Goal: Transaction & Acquisition: Download file/media

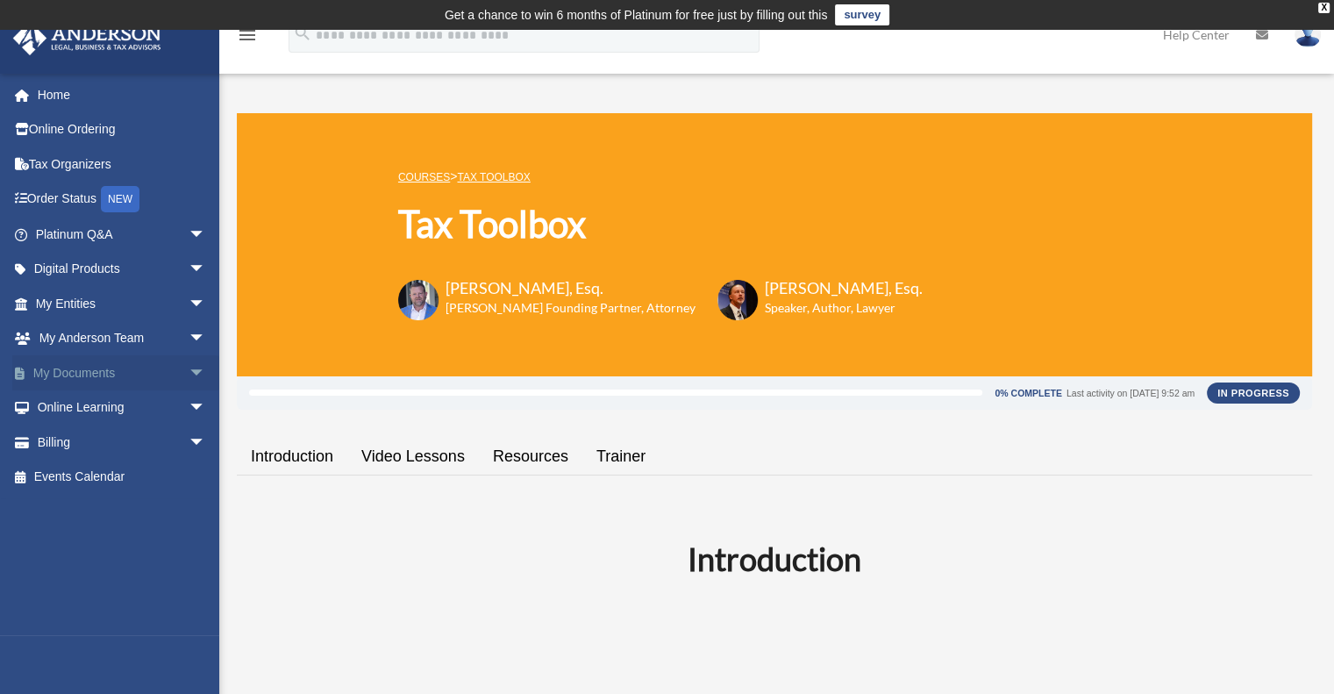
click at [77, 376] on link "My Documents arrow_drop_down" at bounding box center [122, 372] width 220 height 35
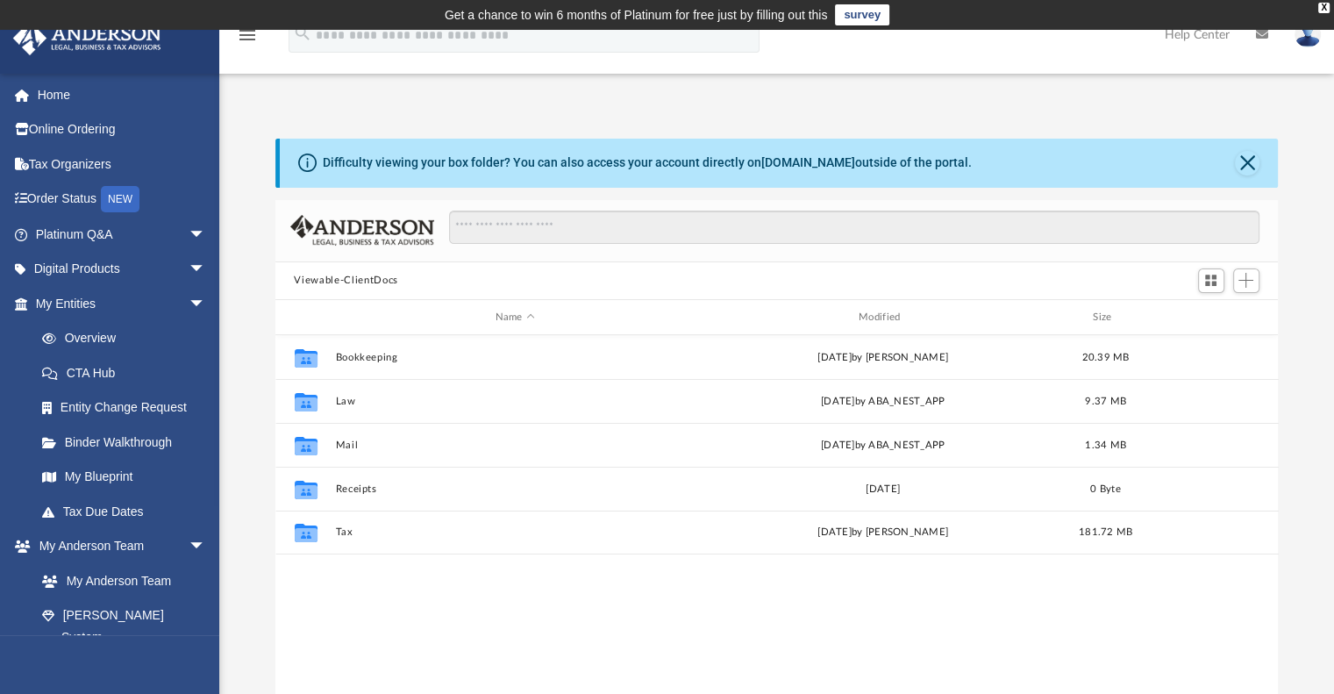
scroll to position [385, 989]
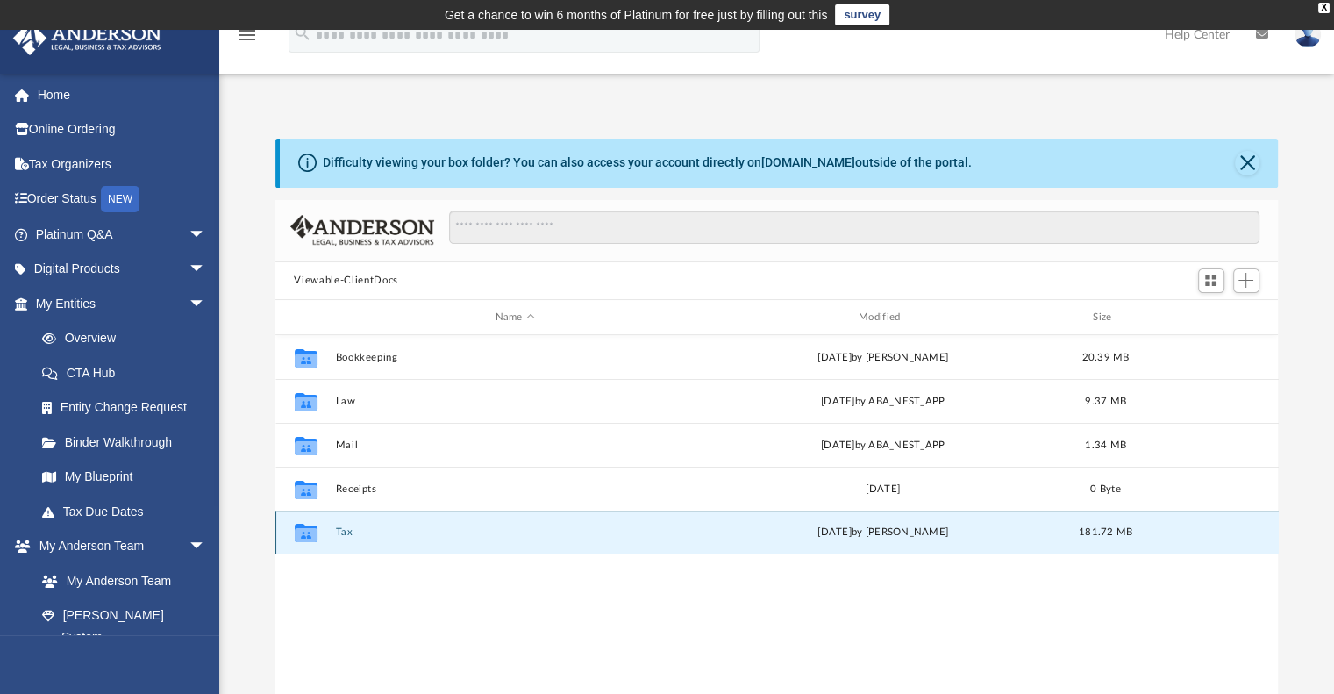
click at [341, 529] on button "Tax" at bounding box center [515, 532] width 360 height 11
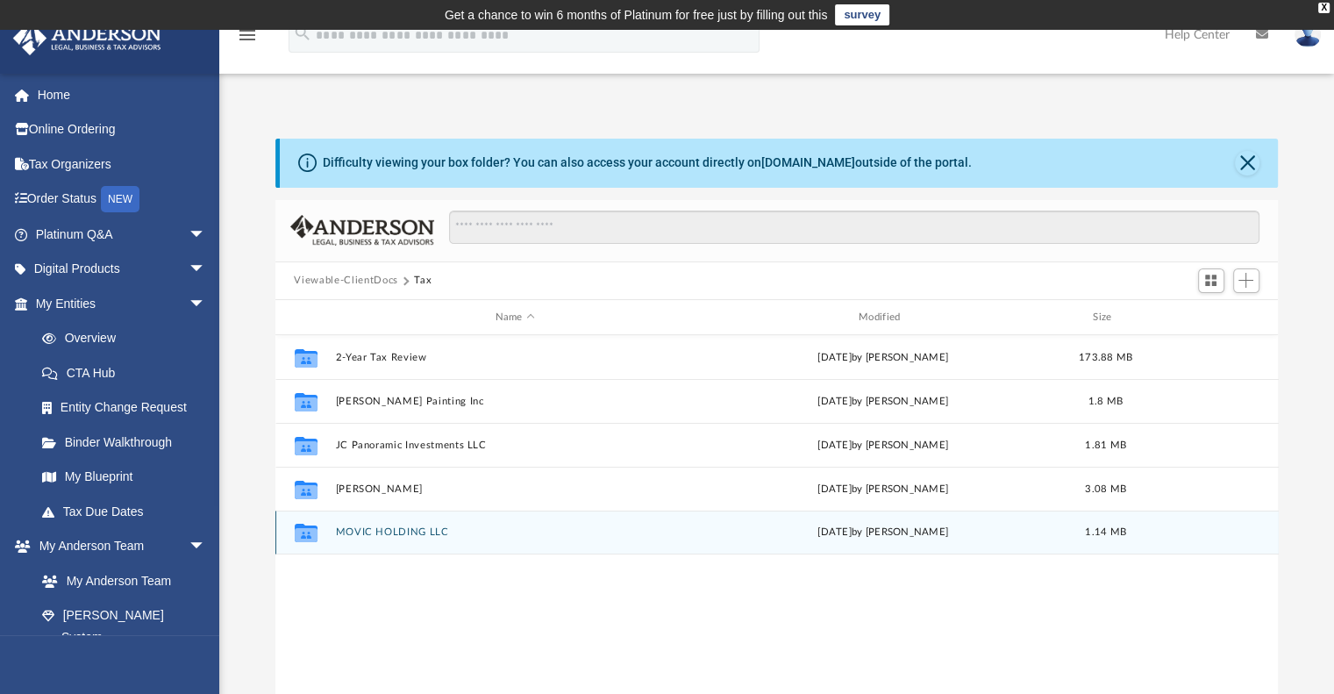
click at [341, 529] on button "MOVIC HOLDING LLC" at bounding box center [515, 532] width 360 height 11
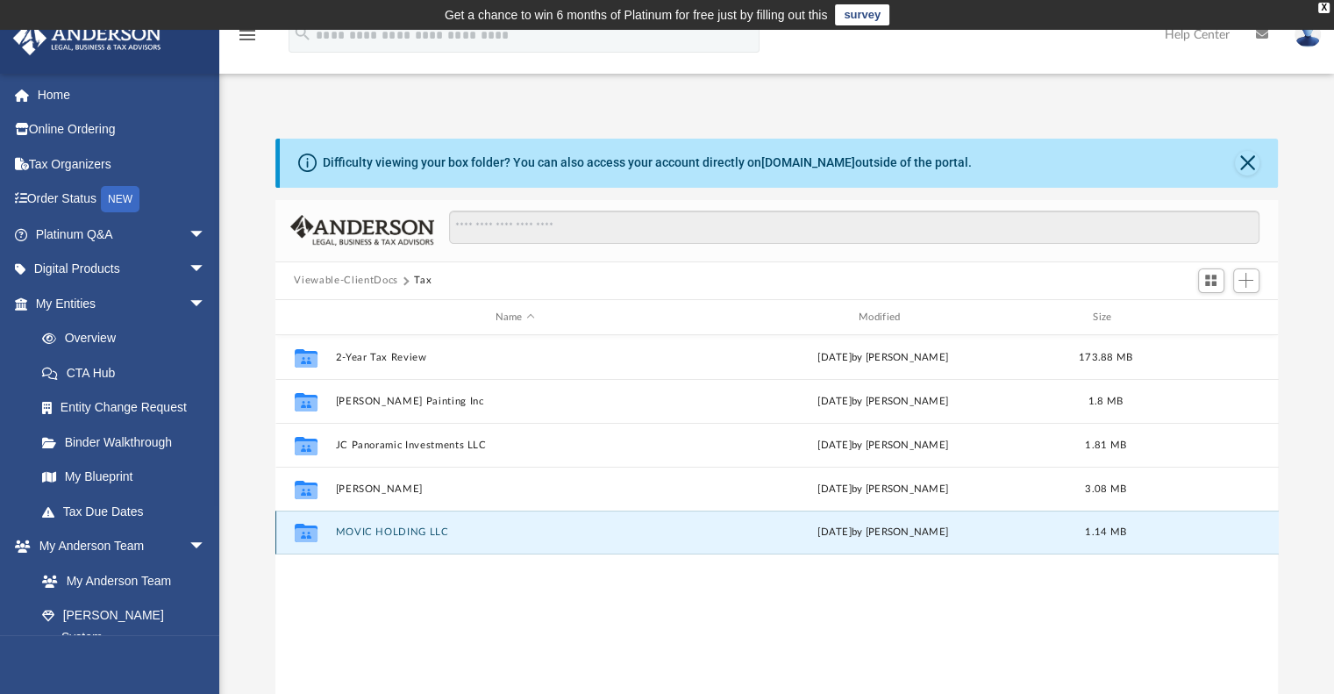
click at [341, 529] on button "MOVIC HOLDING LLC" at bounding box center [515, 532] width 360 height 11
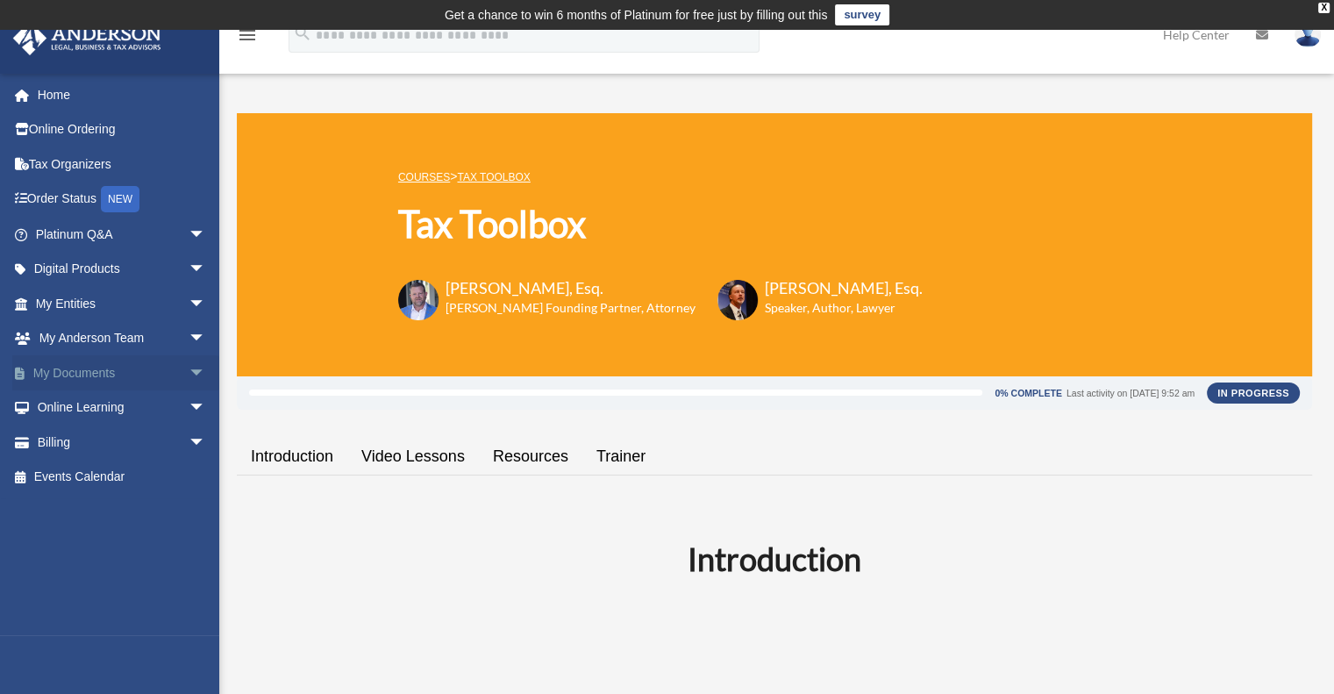
click at [189, 372] on span "arrow_drop_down" at bounding box center [206, 373] width 35 height 36
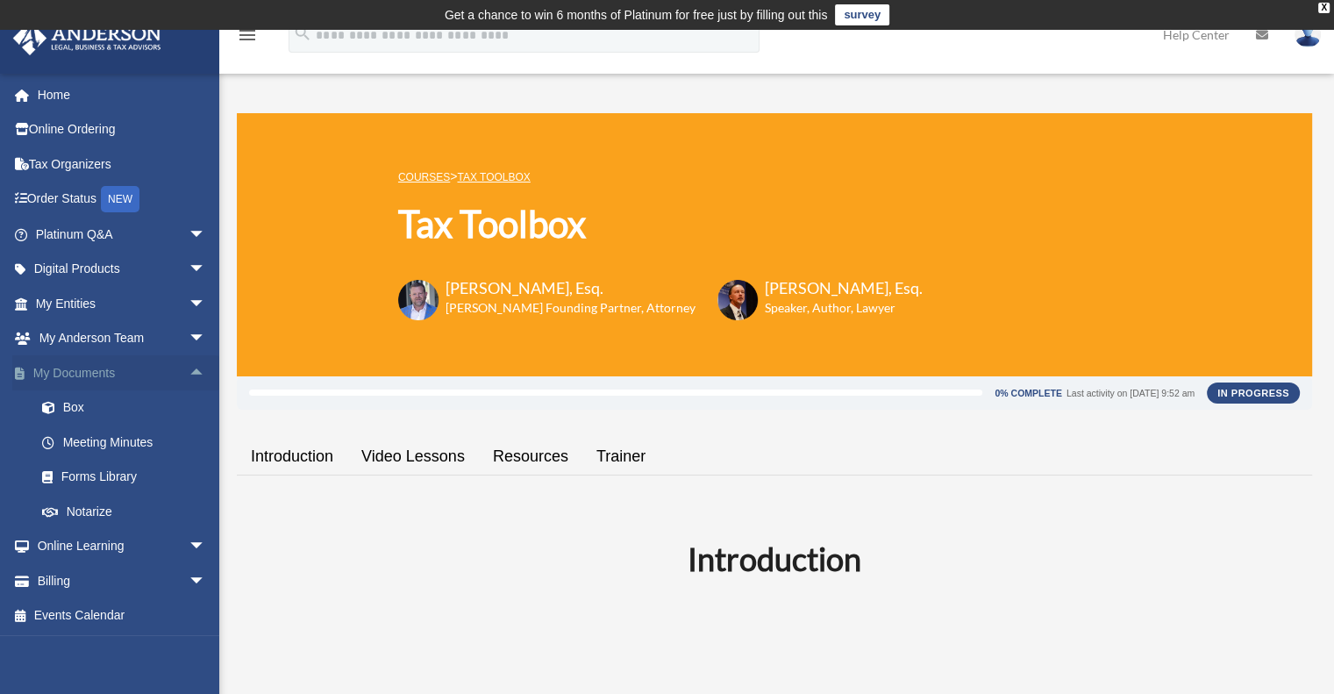
click at [104, 376] on link "My Documents arrow_drop_up" at bounding box center [122, 372] width 220 height 35
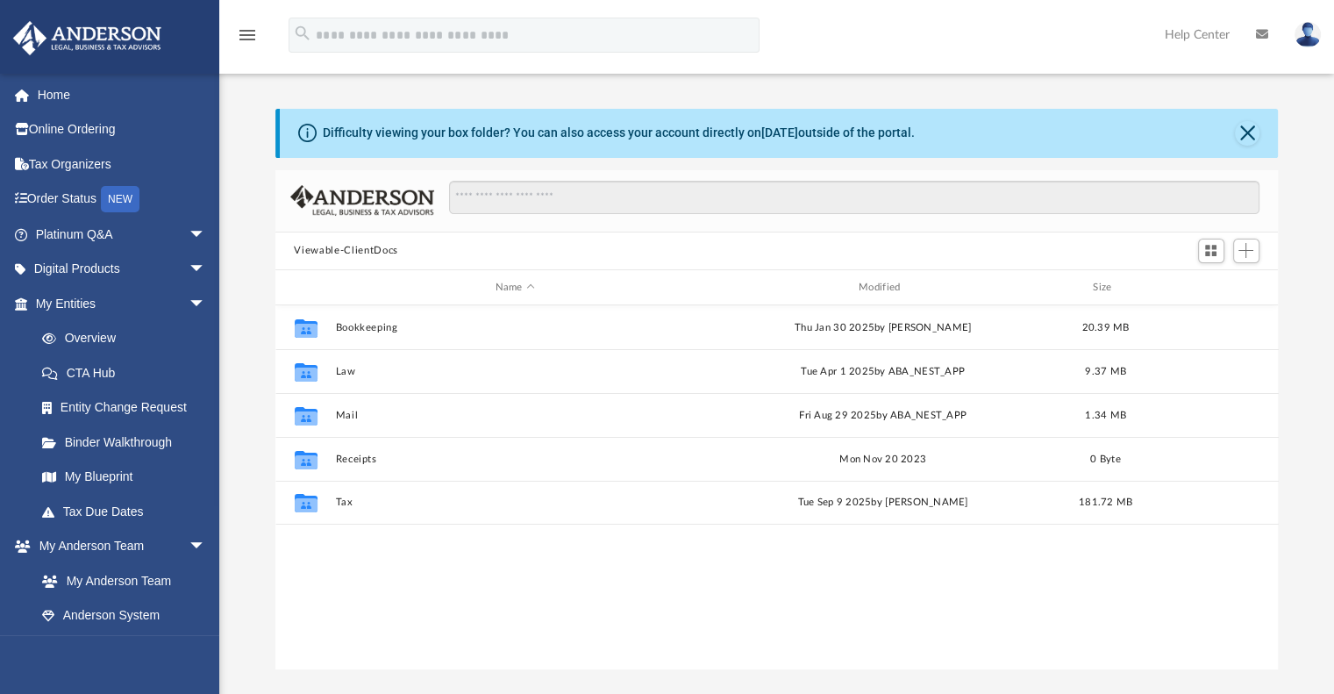
scroll to position [385, 989]
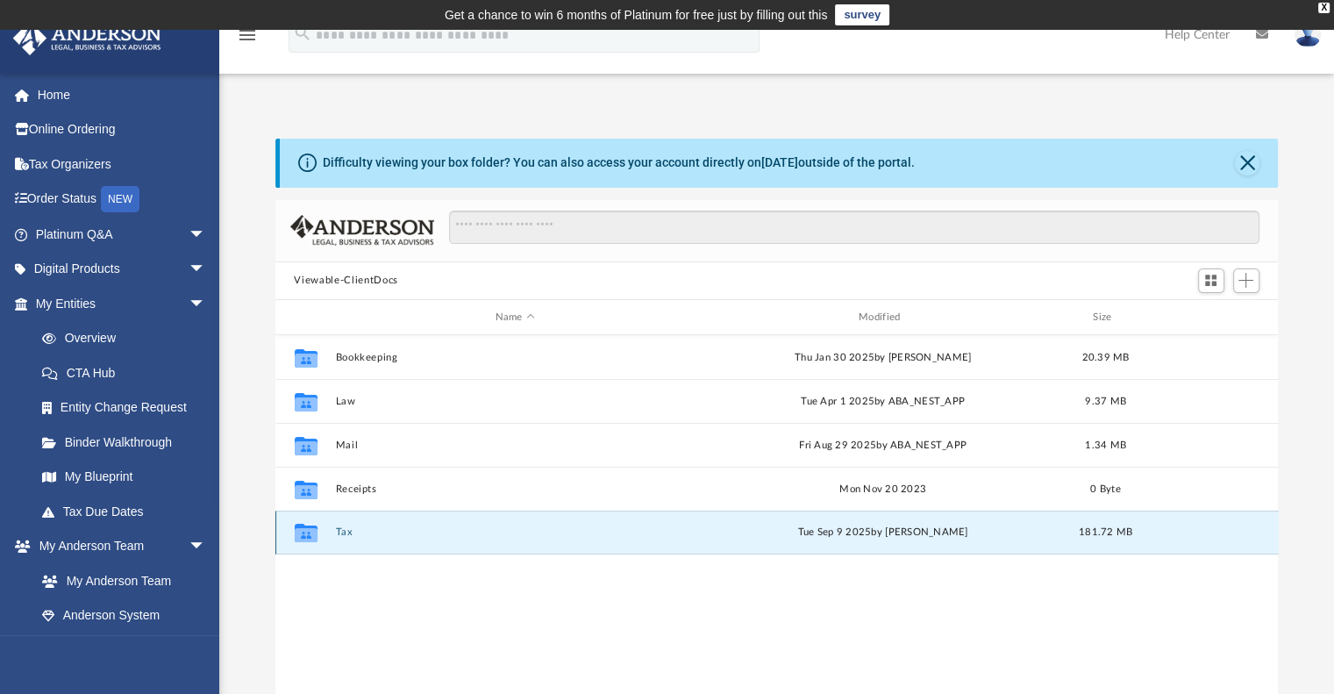
click at [344, 533] on button "Tax" at bounding box center [515, 532] width 360 height 11
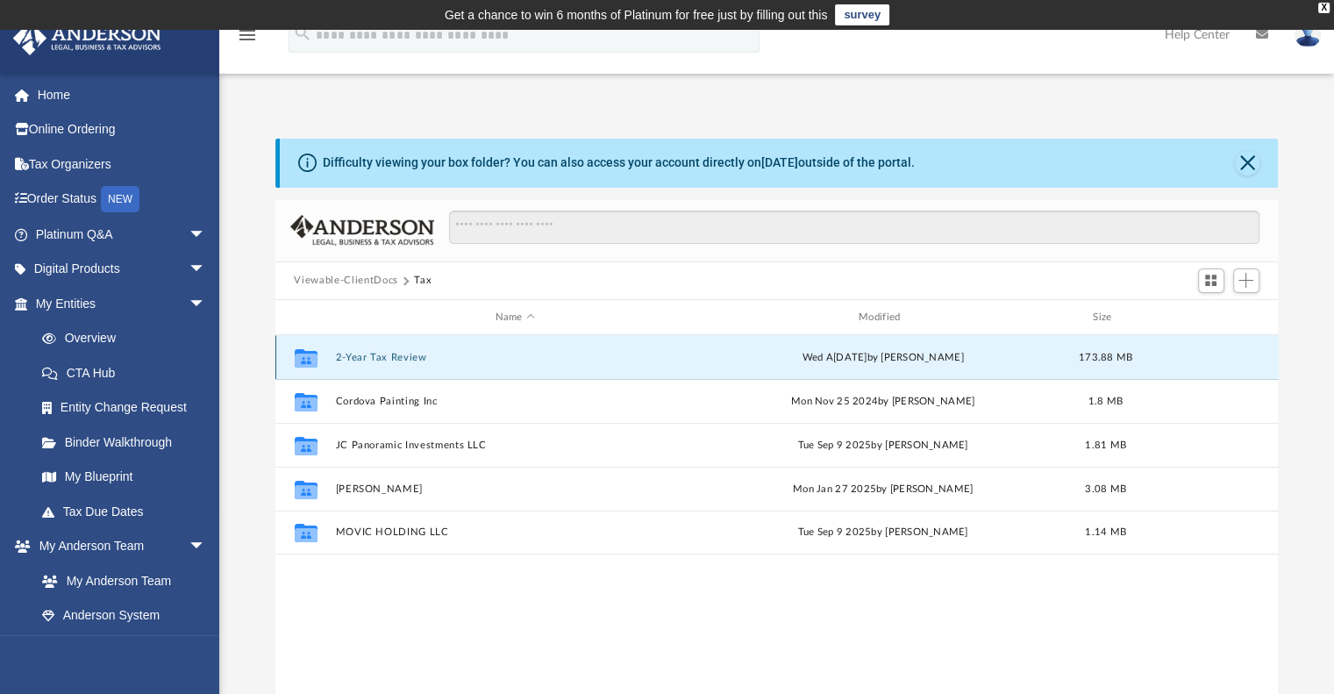
click at [343, 361] on button "2-Year Tax Review" at bounding box center [515, 357] width 360 height 11
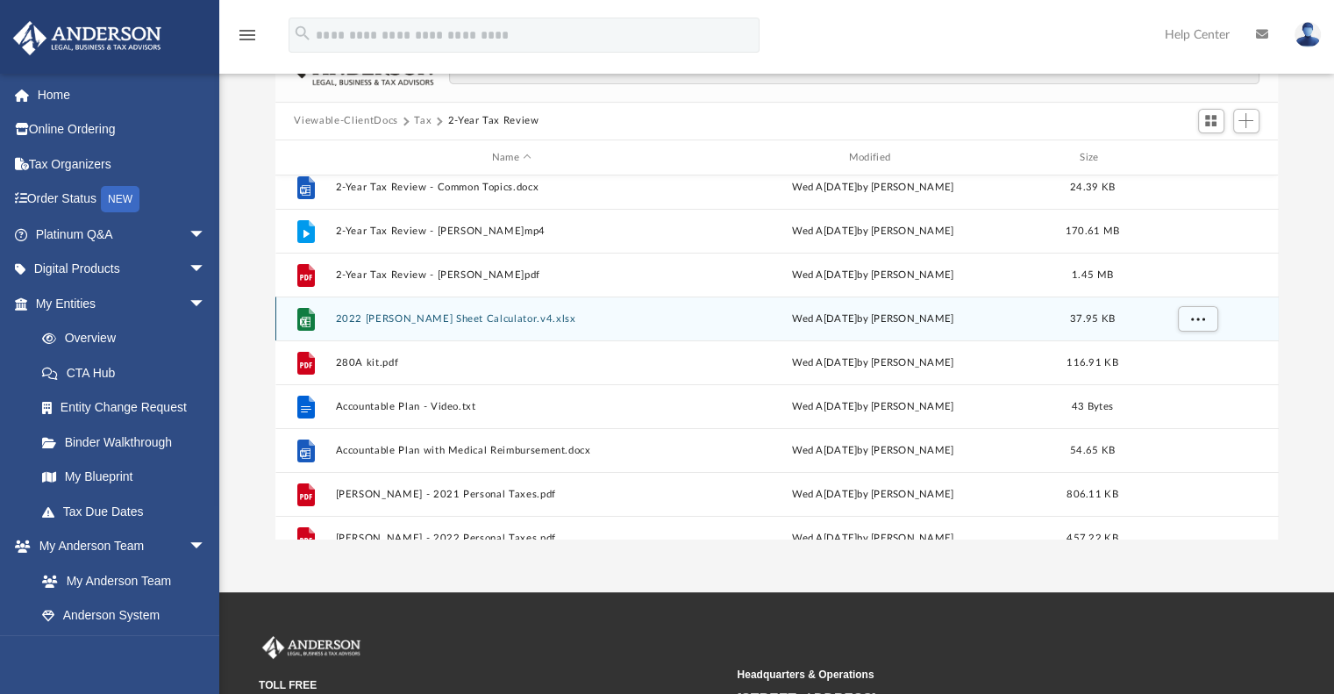
scroll to position [0, 0]
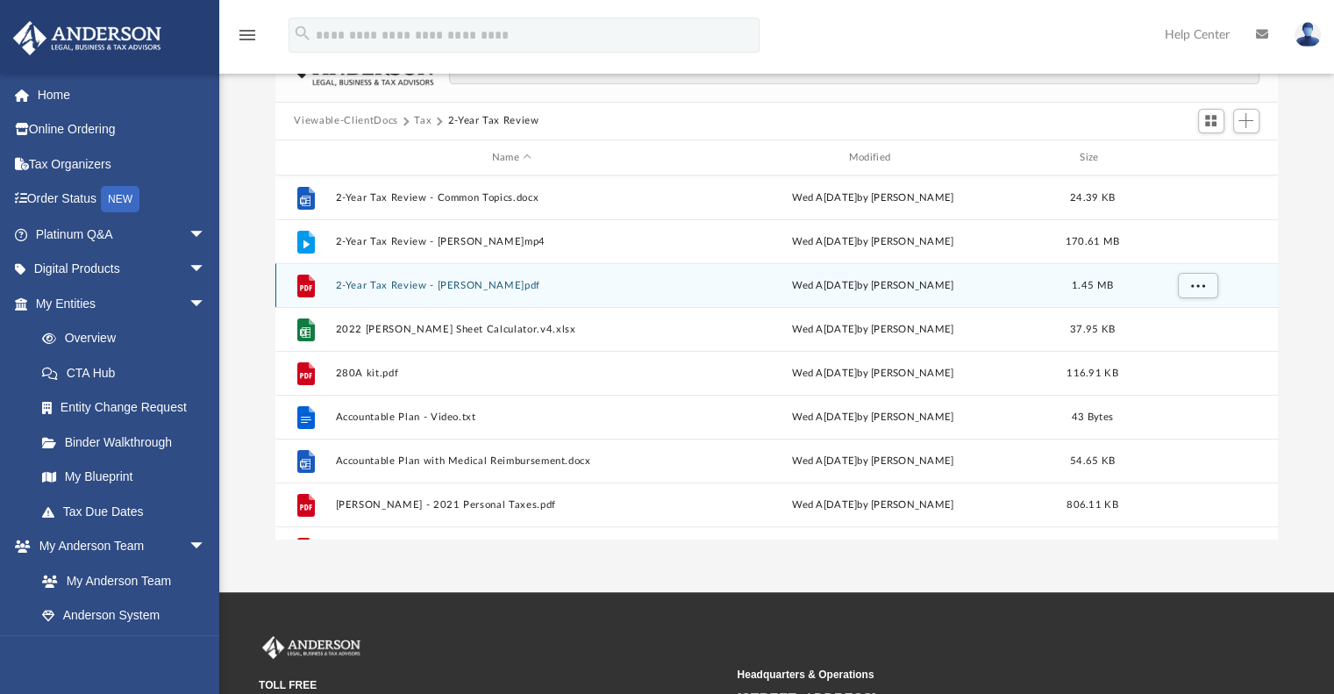
click at [592, 294] on div "File 2-Year Tax Review - CORDOVA, JOSE M..pdf Wed Apr 10 2024 by Barley Bowler …" at bounding box center [777, 285] width 1004 height 44
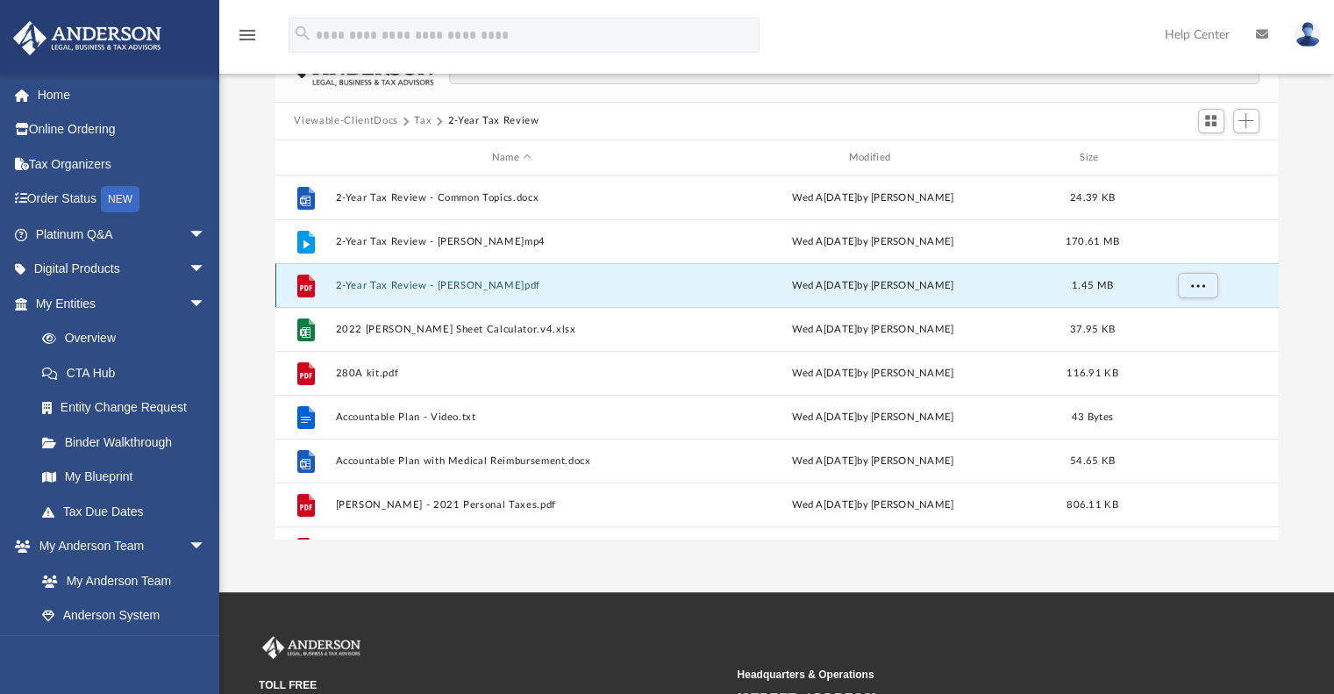
click at [512, 289] on button "2-Year Tax Review - CORDOVA, JOSE M..pdf" at bounding box center [512, 285] width 354 height 11
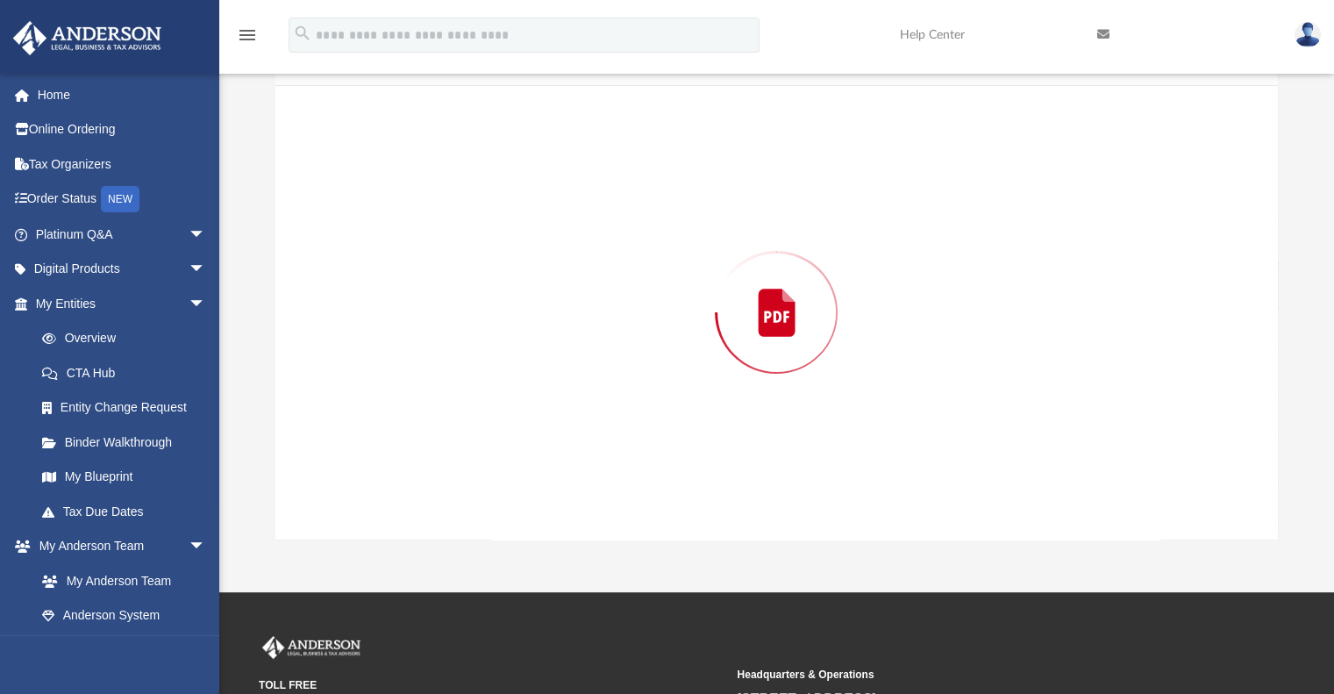
click at [512, 289] on div "Preview" at bounding box center [777, 312] width 1004 height 453
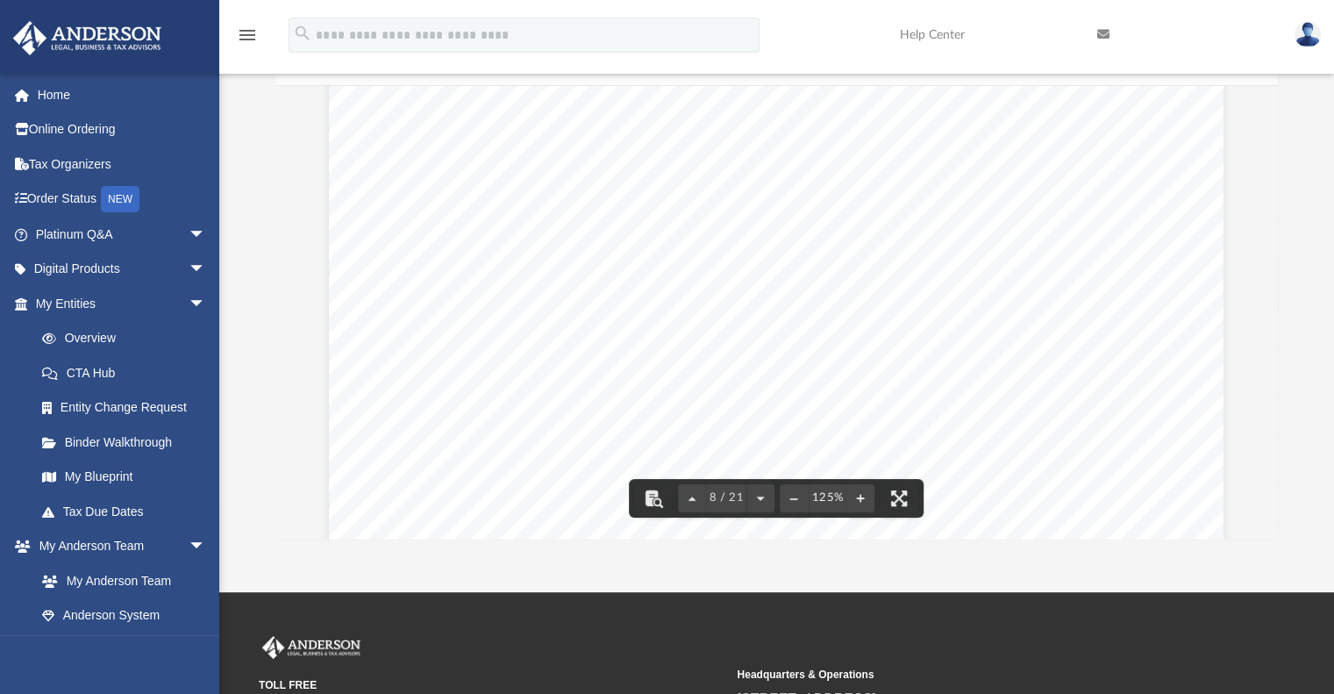
scroll to position [9083, 0]
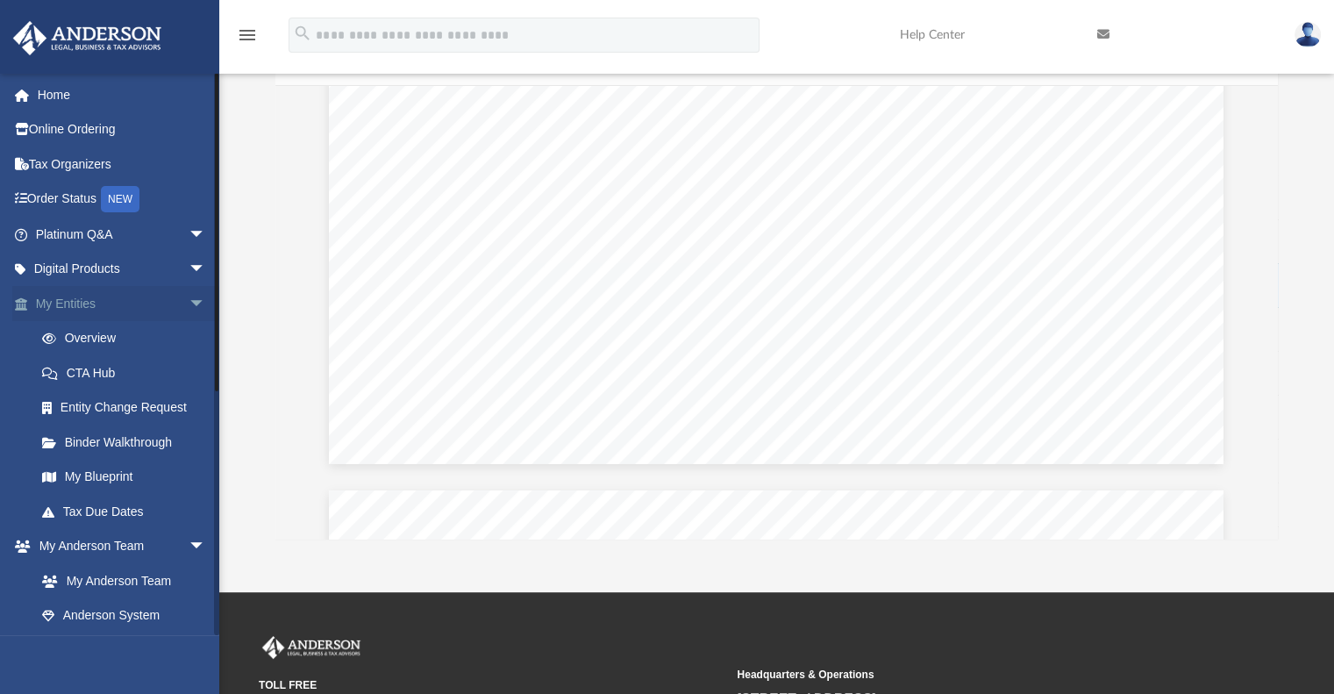
click at [67, 309] on link "My Entities arrow_drop_down" at bounding box center [122, 303] width 220 height 35
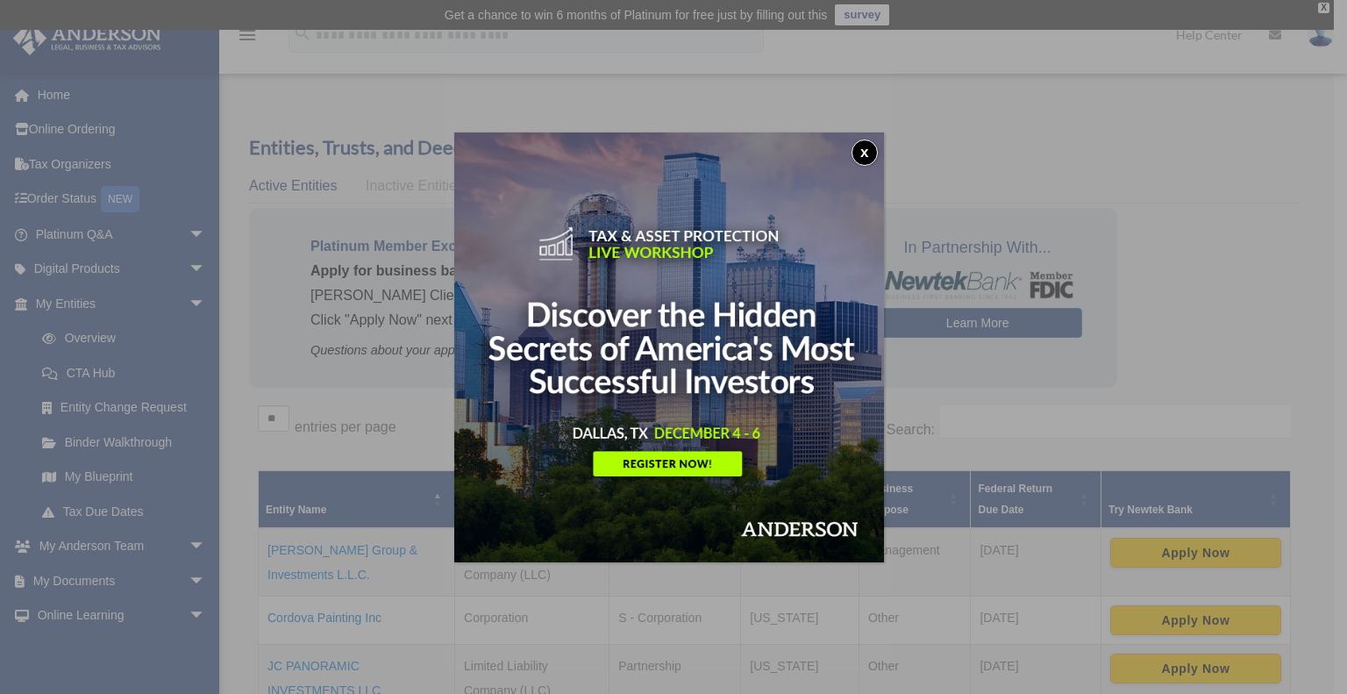
click at [870, 150] on button "x" at bounding box center [865, 152] width 26 height 26
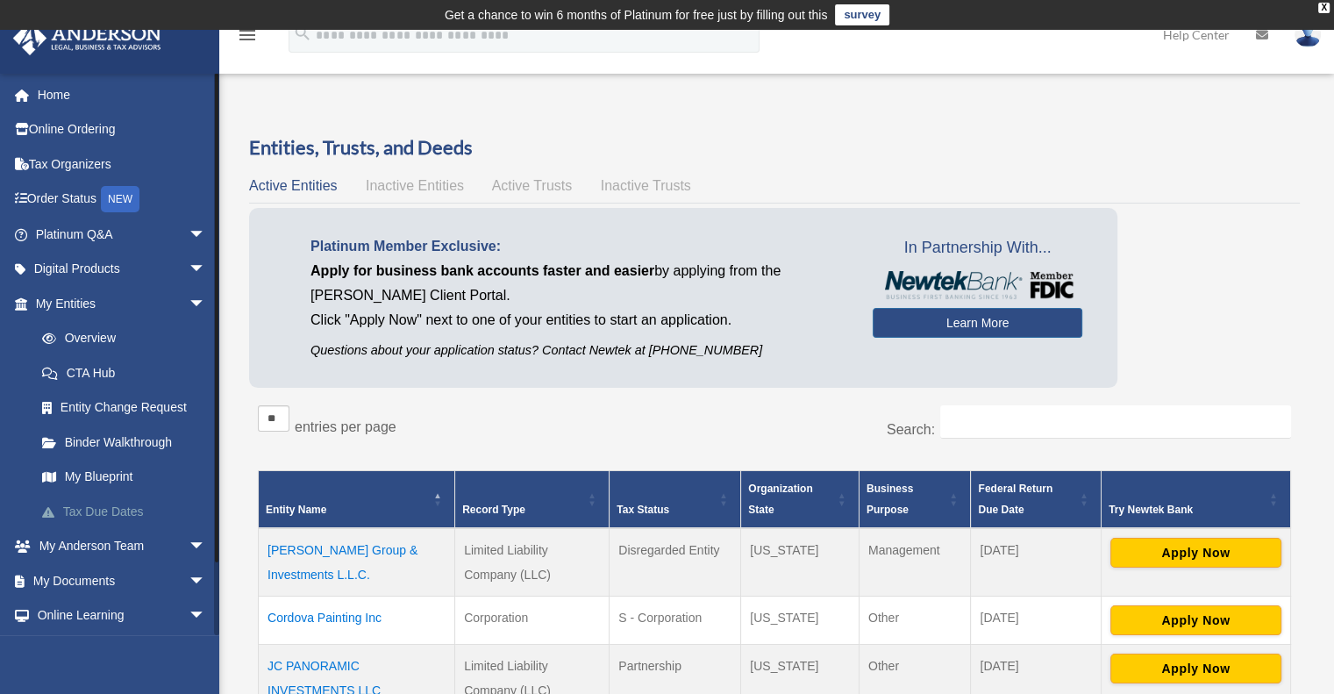
click at [101, 513] on link "Tax Due Dates" at bounding box center [129, 511] width 208 height 35
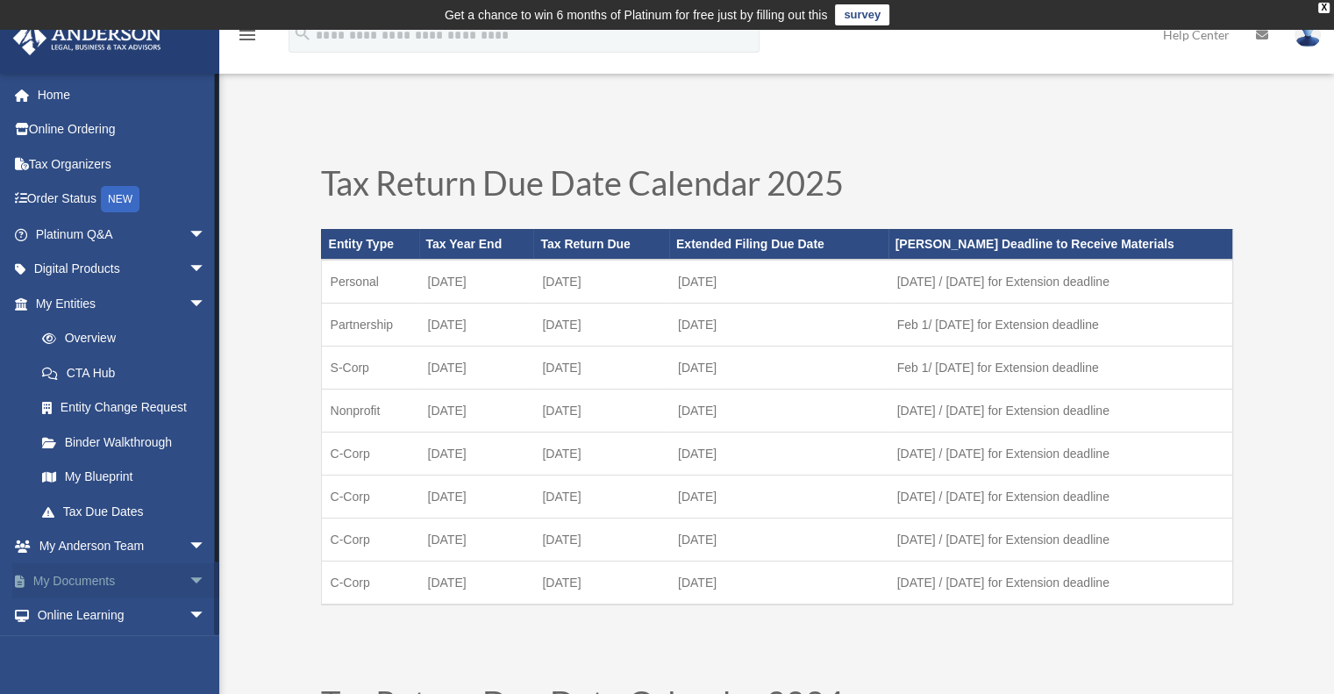
click at [138, 584] on link "My Documents arrow_drop_down" at bounding box center [122, 580] width 220 height 35
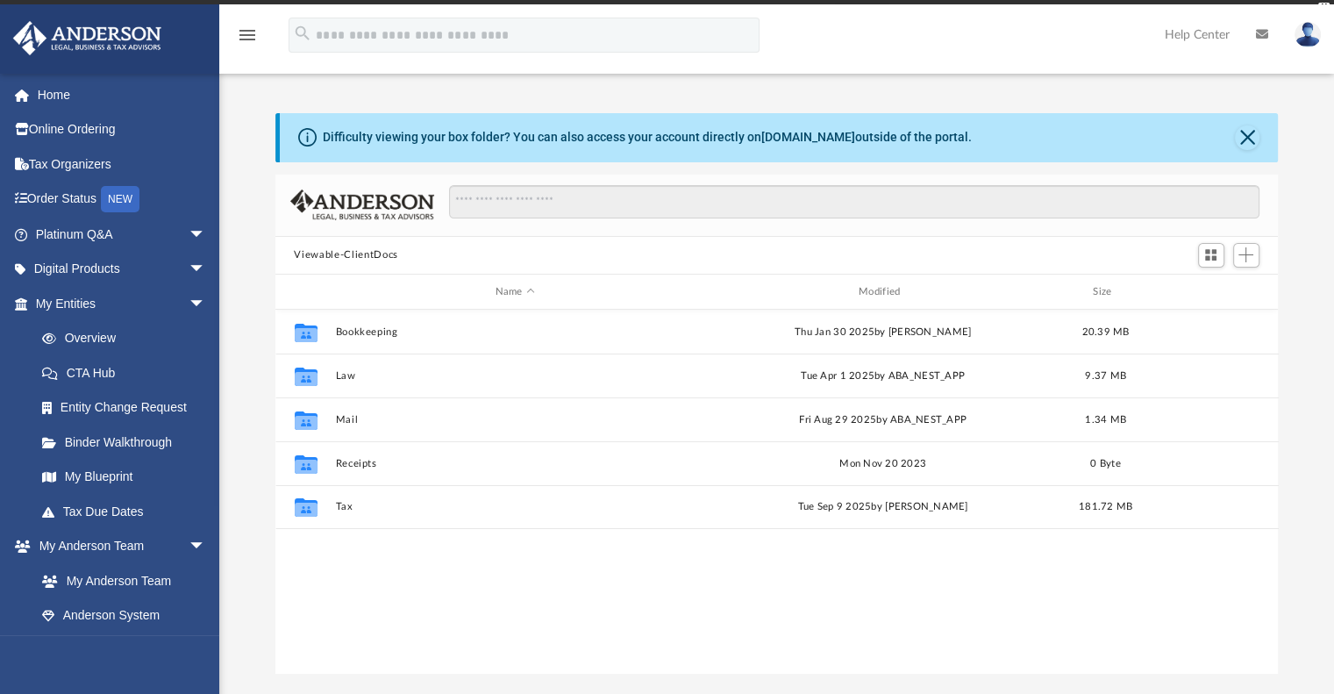
scroll to position [385, 989]
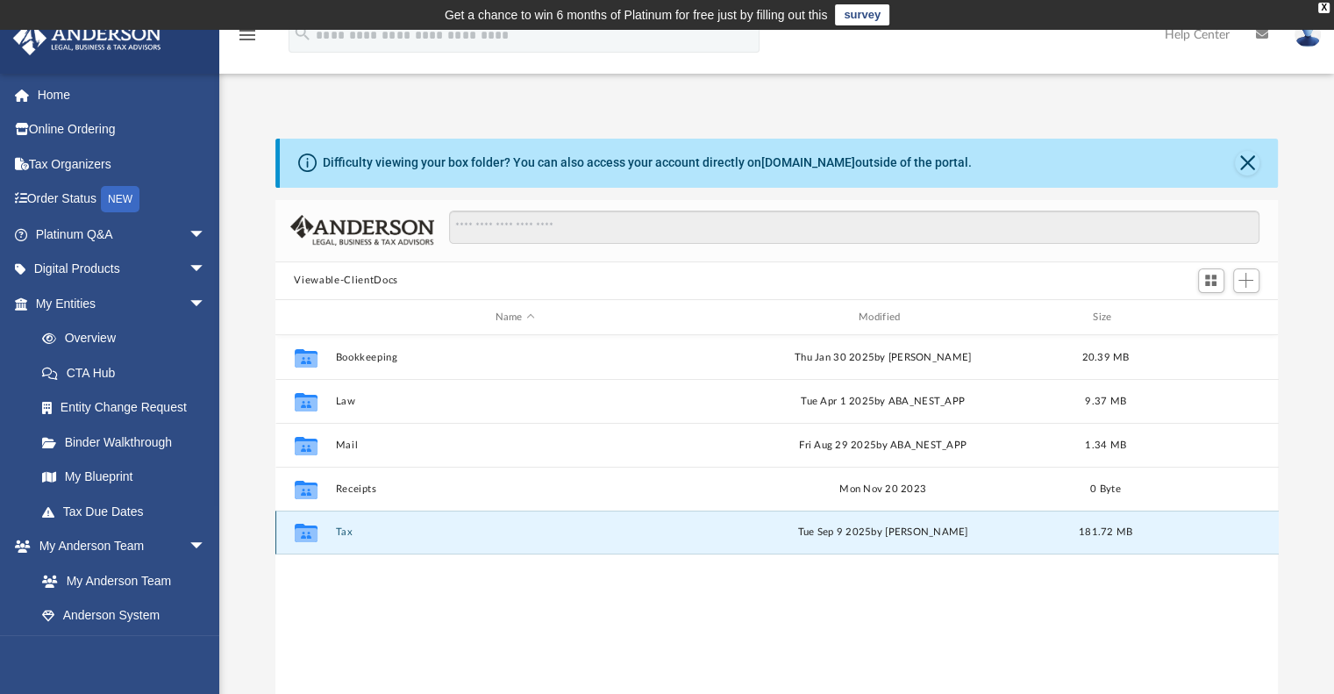
click at [344, 533] on button "Tax" at bounding box center [515, 532] width 360 height 11
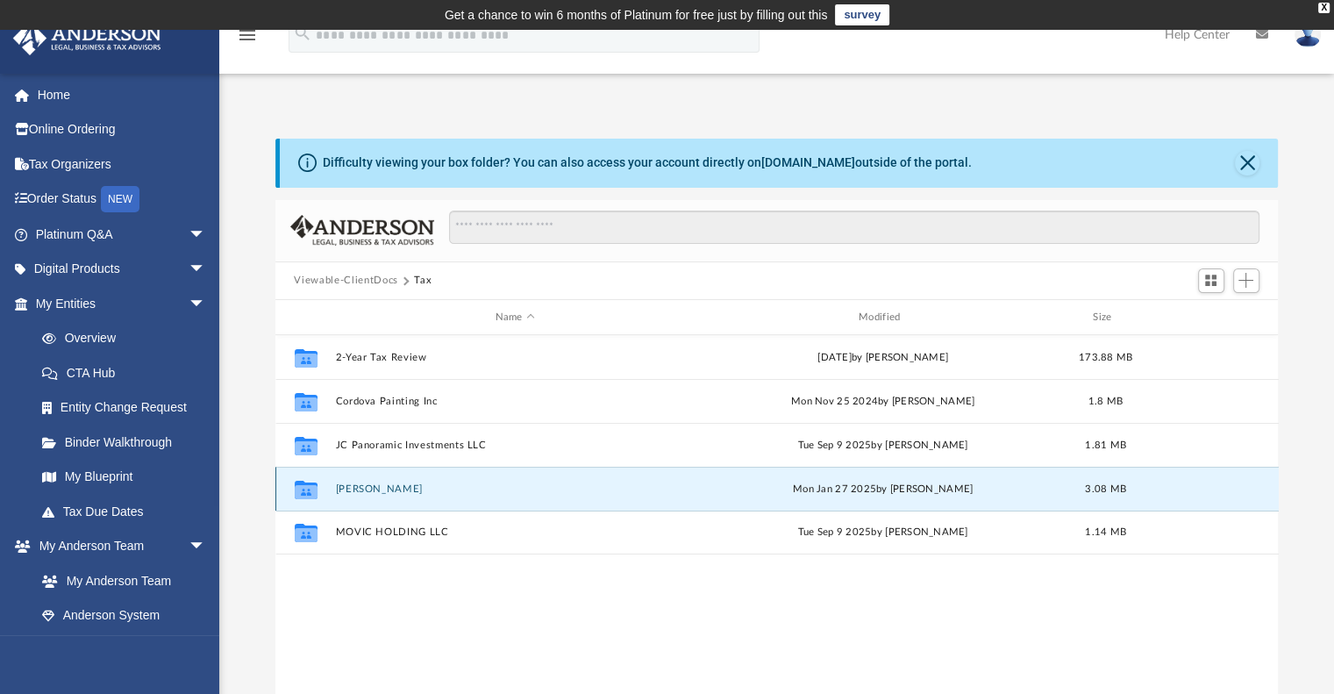
click at [356, 489] on button "Jose Cordova" at bounding box center [515, 488] width 360 height 11
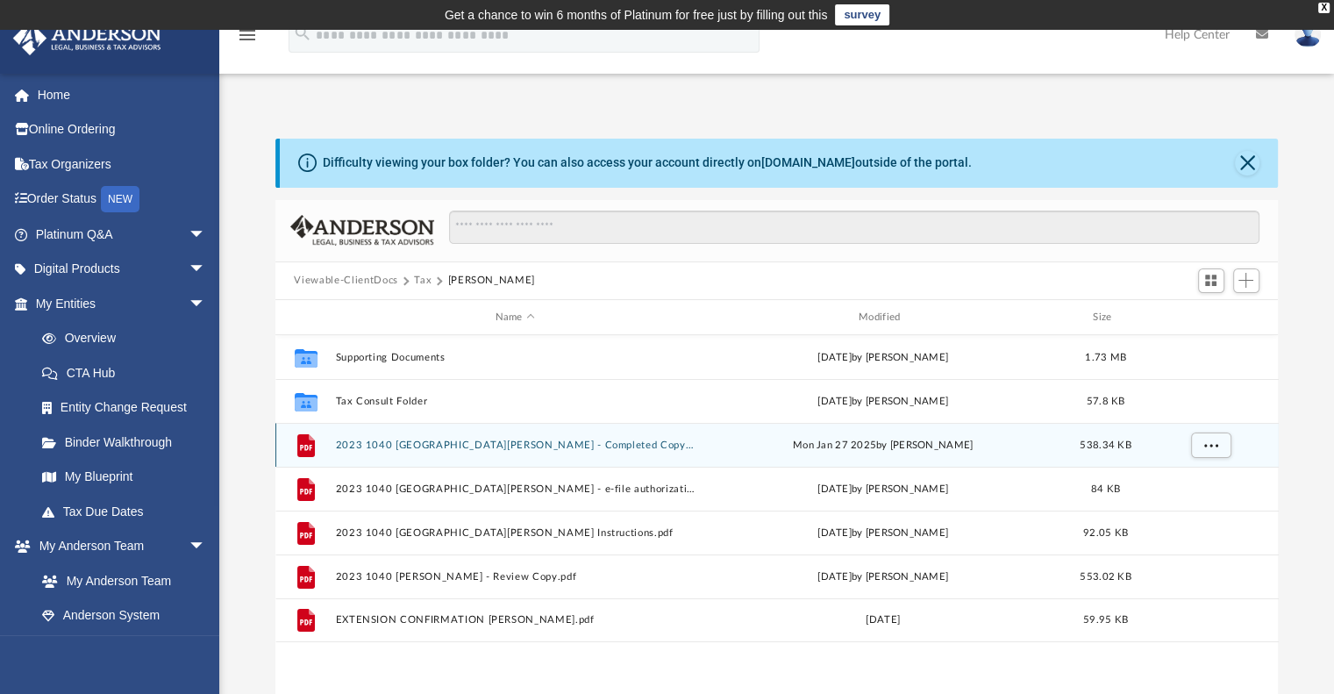
click at [414, 446] on button "2023 1040 Cordova, Jose - Completed Copy.pdf" at bounding box center [515, 444] width 360 height 11
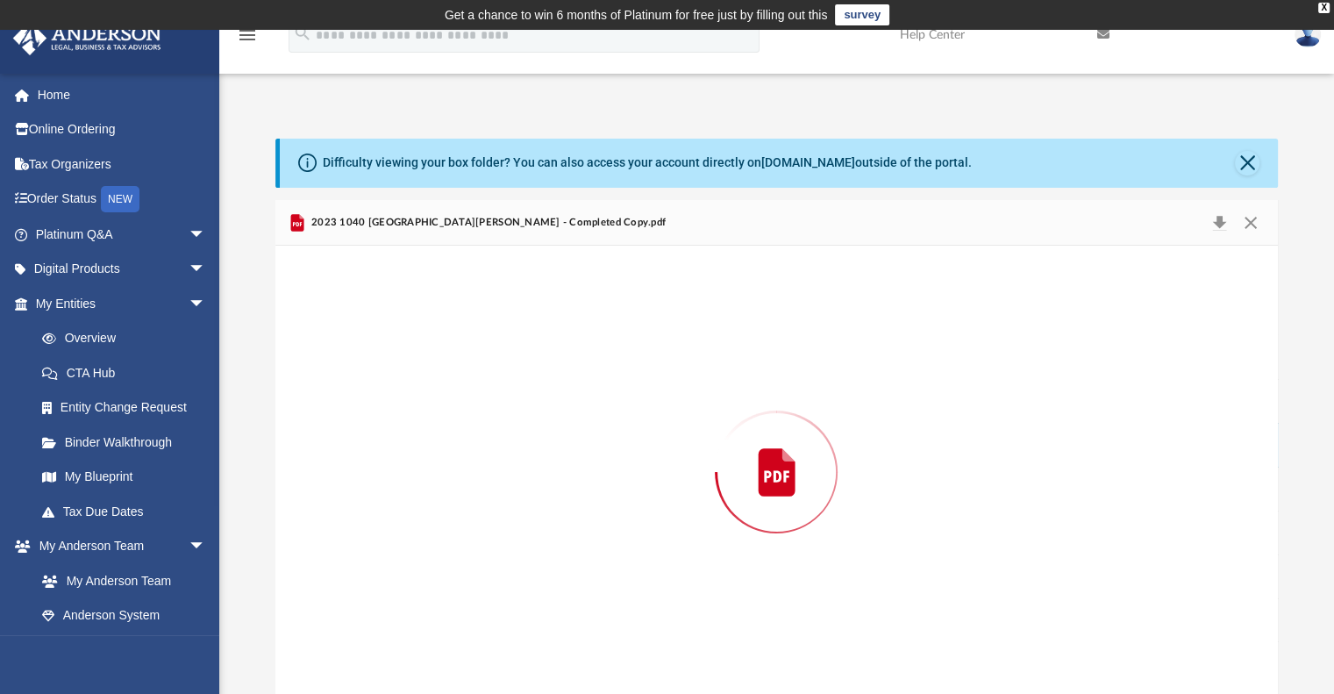
scroll to position [4, 0]
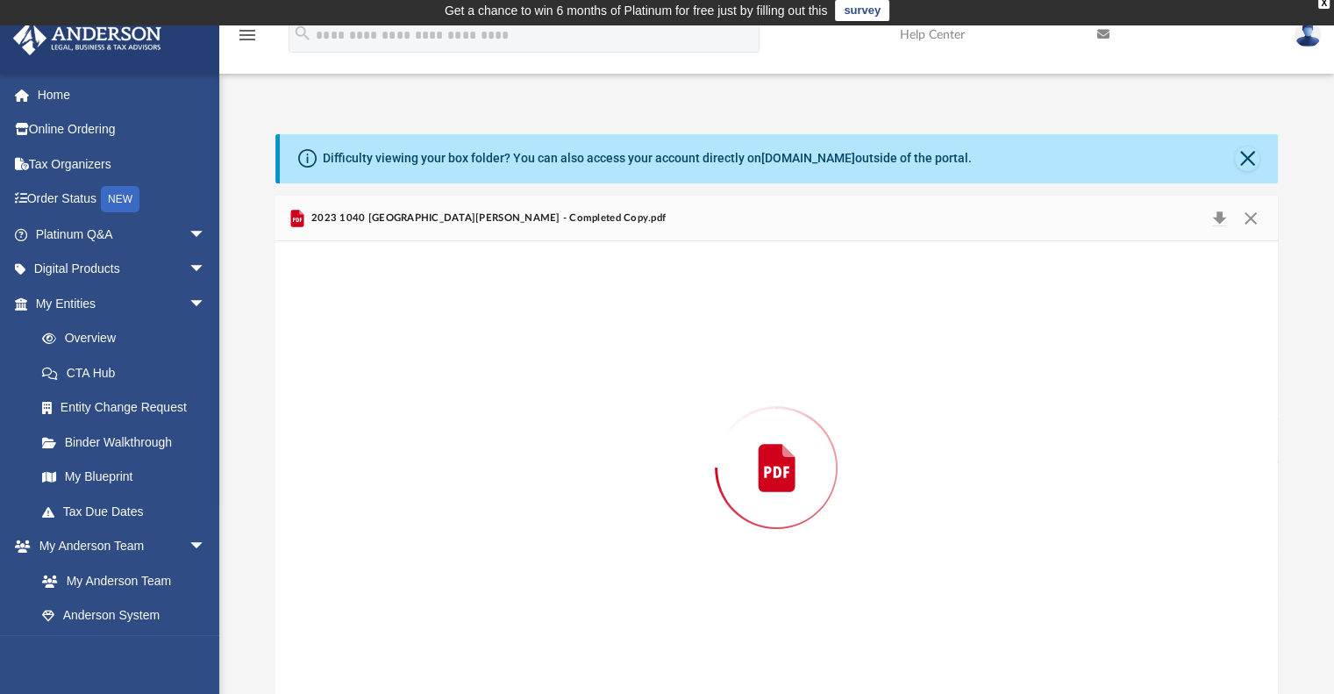
click at [414, 446] on div "Preview" at bounding box center [777, 467] width 1004 height 453
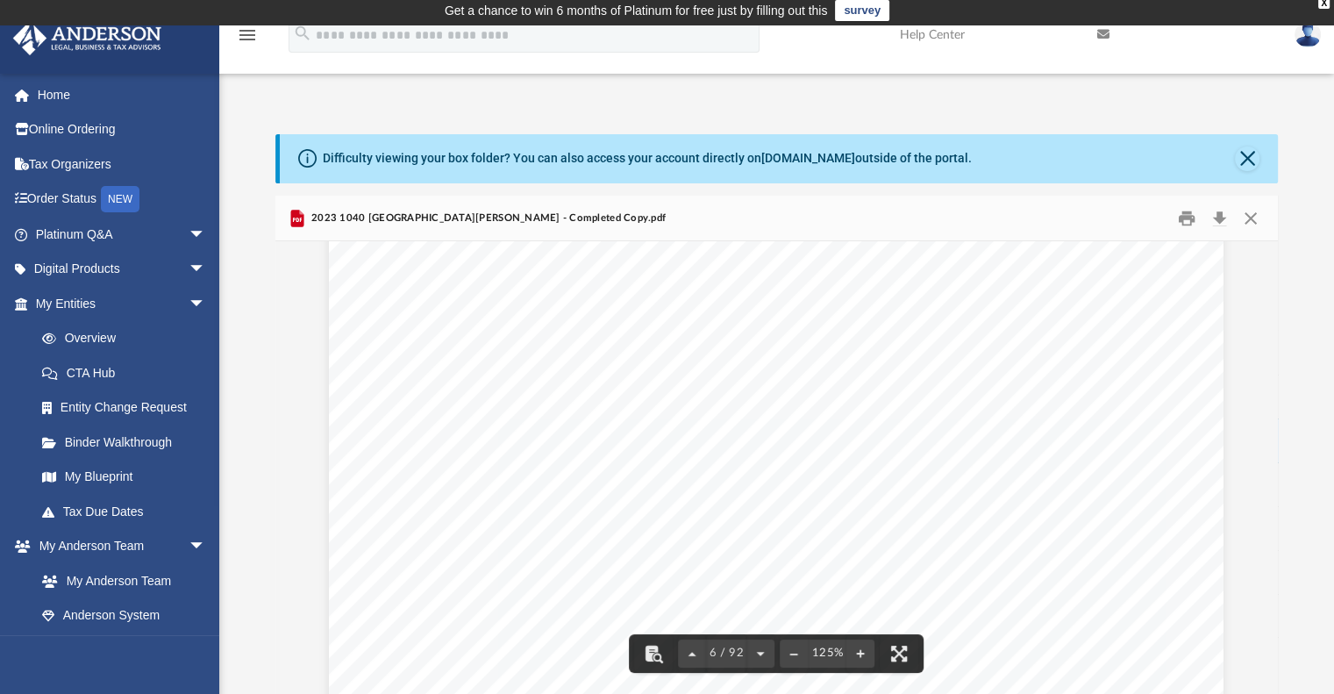
scroll to position [5951, 0]
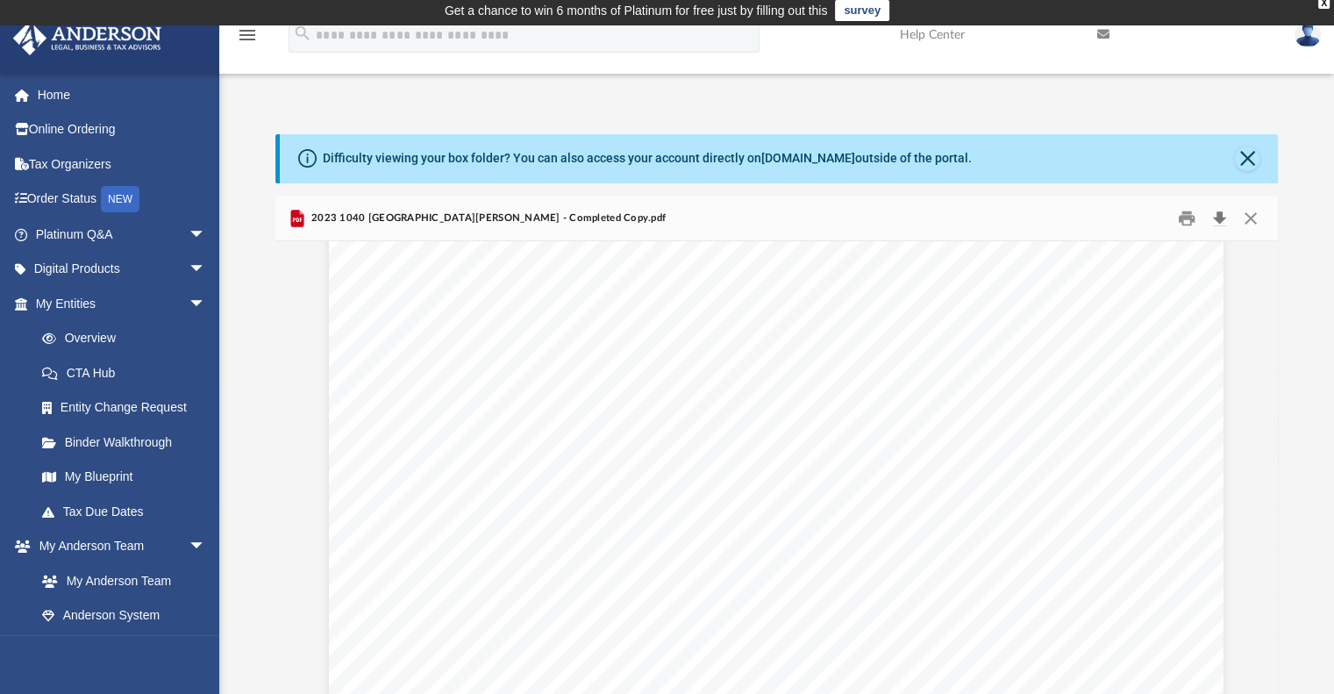
click at [1218, 217] on button "Download" at bounding box center [1220, 217] width 32 height 27
